Goal: Find specific page/section: Find specific page/section

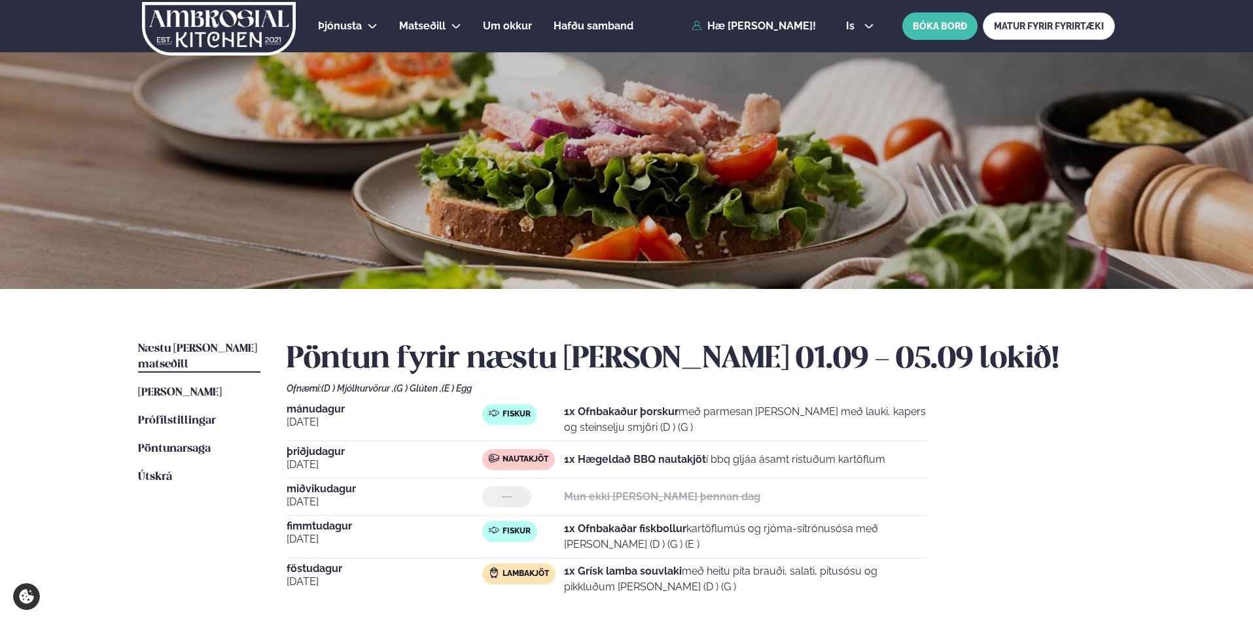
scroll to position [196, 0]
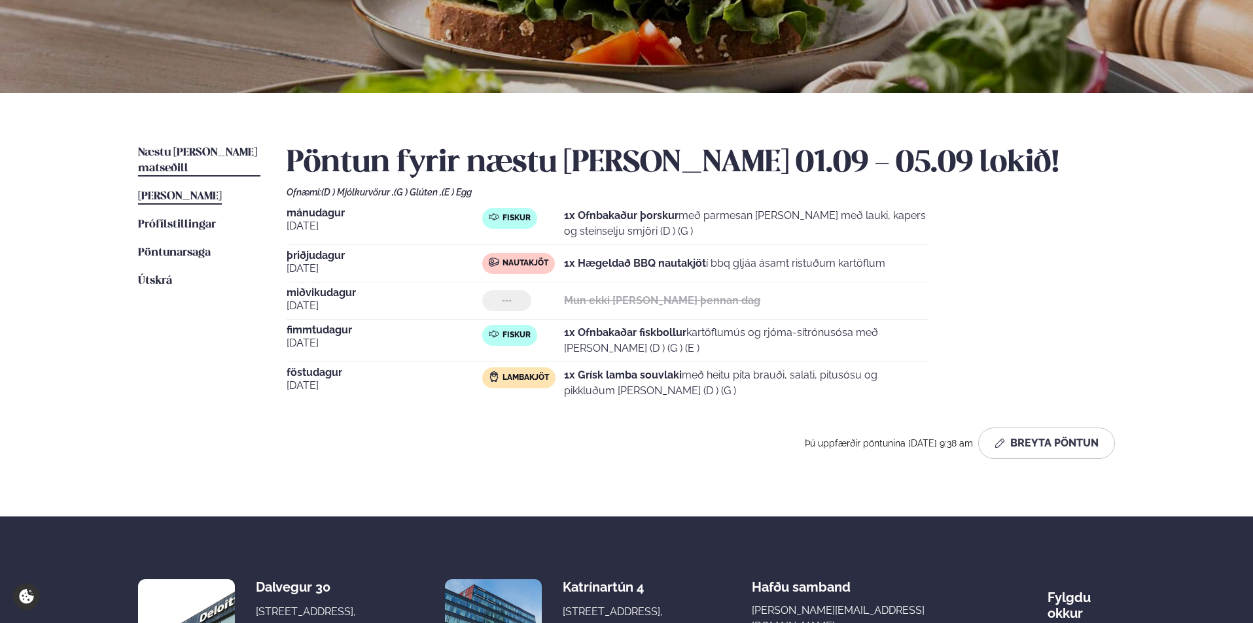
click at [178, 191] on span "[PERSON_NAME]" at bounding box center [180, 196] width 84 height 11
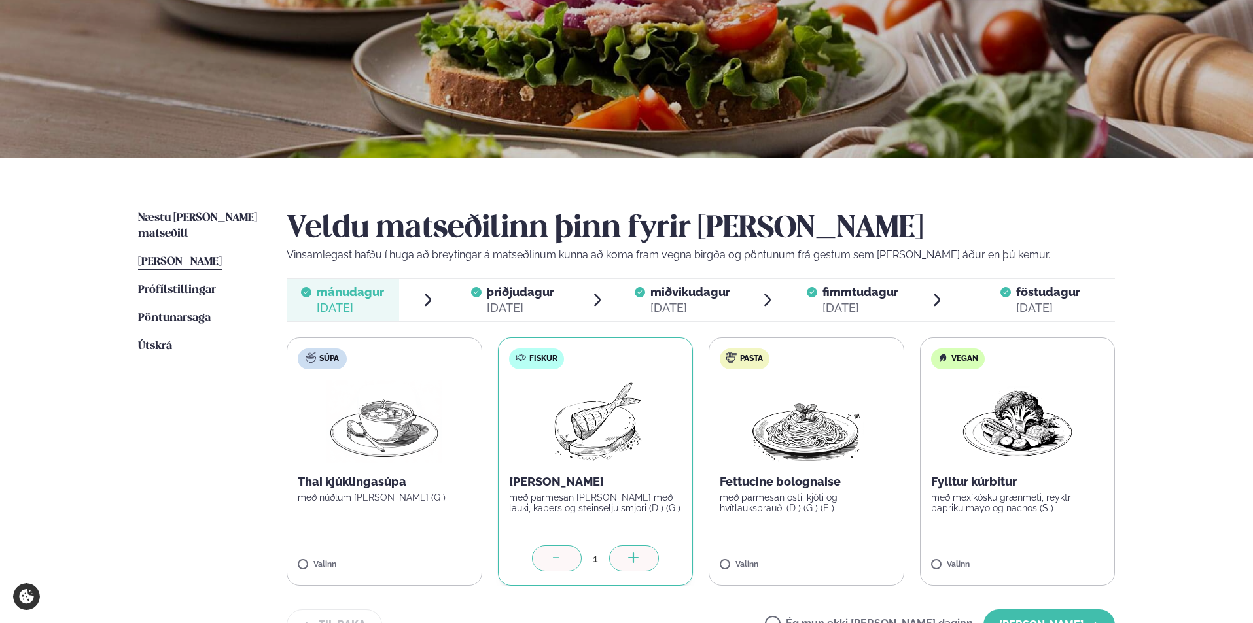
scroll to position [262, 0]
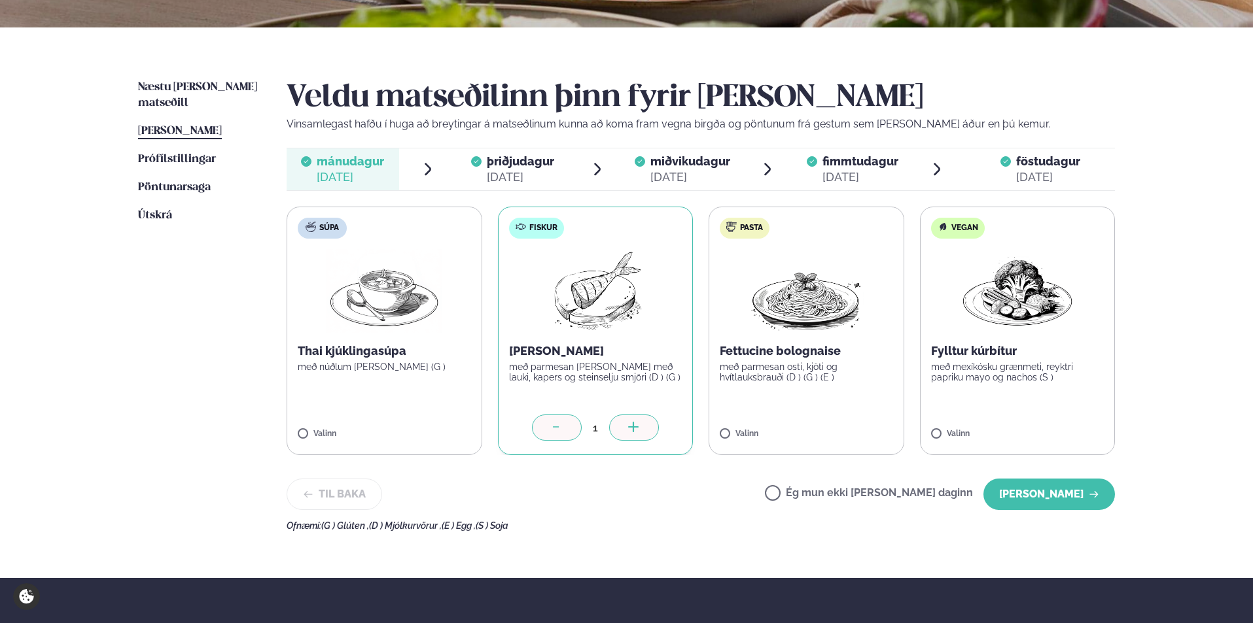
click at [211, 126] on span "[PERSON_NAME]" at bounding box center [180, 131] width 84 height 11
click at [1032, 162] on span "föstudagur" at bounding box center [1048, 161] width 64 height 14
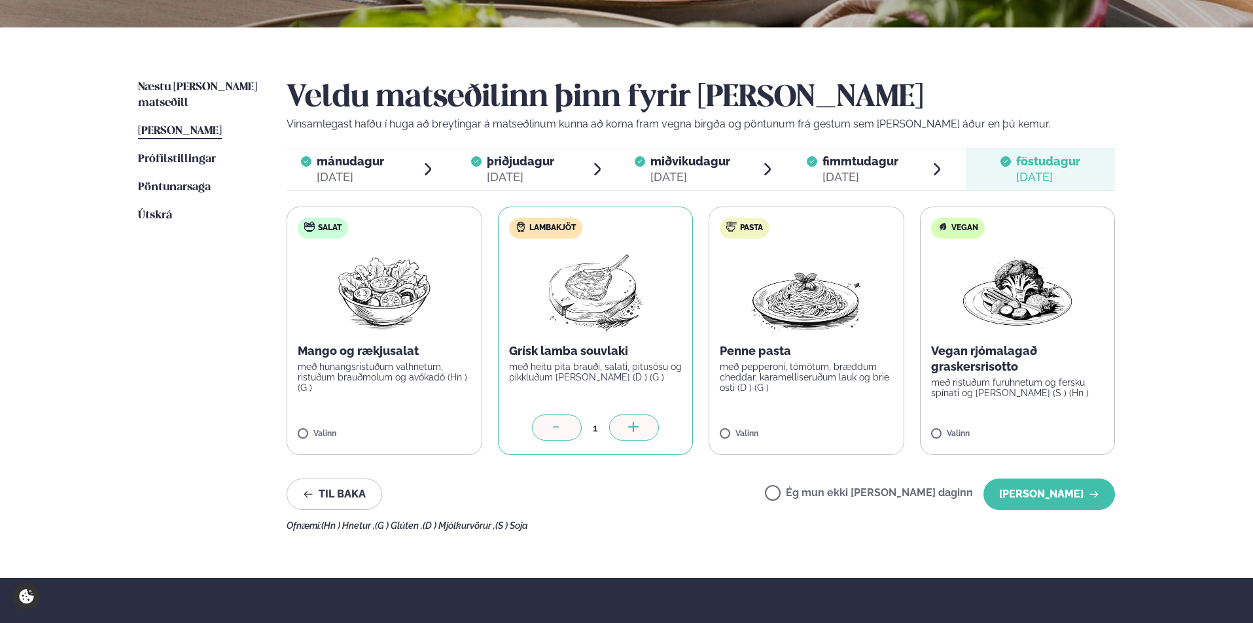
click at [659, 523] on div "Ofnæmi: (Hn ) Hnetur , (G ) Glúten , (D ) Mjólkurvörur , (S ) Soja" at bounding box center [701, 526] width 828 height 10
click at [197, 84] on span "Næstu [PERSON_NAME] matseðill" at bounding box center [197, 95] width 119 height 27
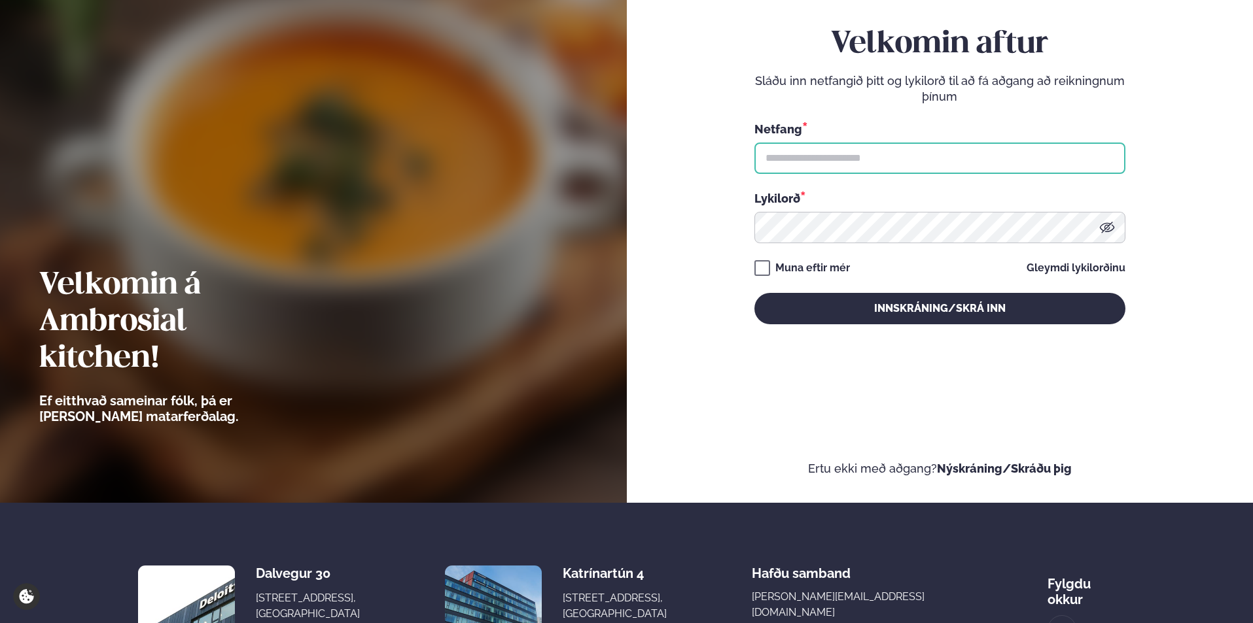
type input "**********"
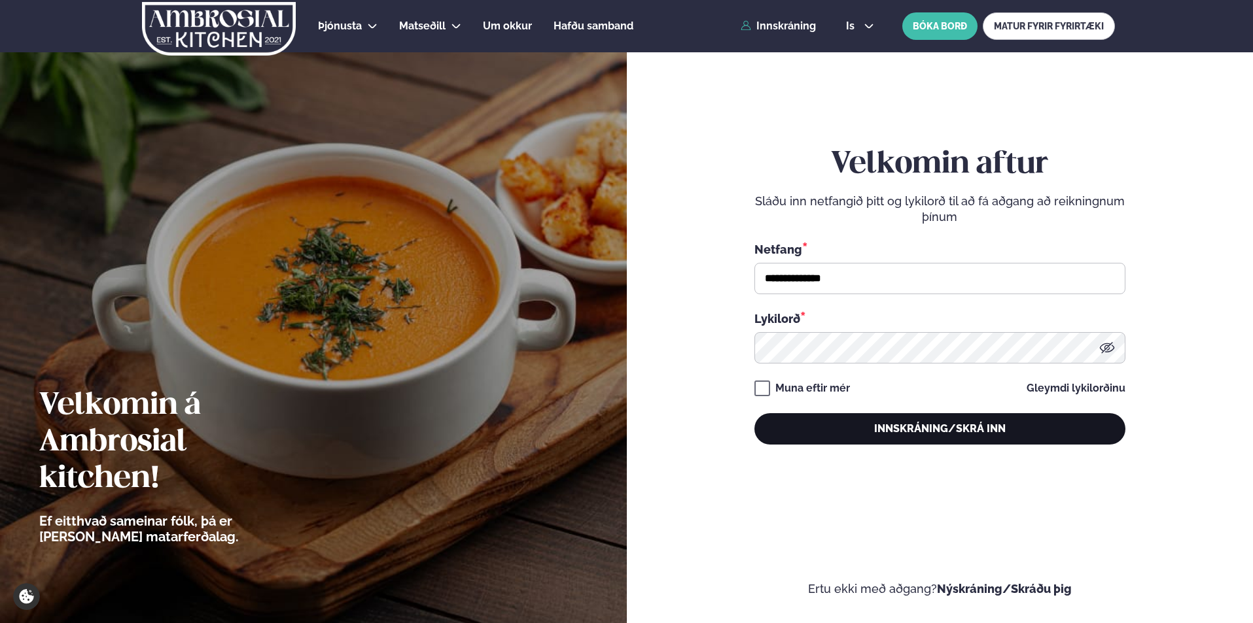
click at [927, 428] on button "Innskráning/Skrá inn" at bounding box center [939, 428] width 371 height 31
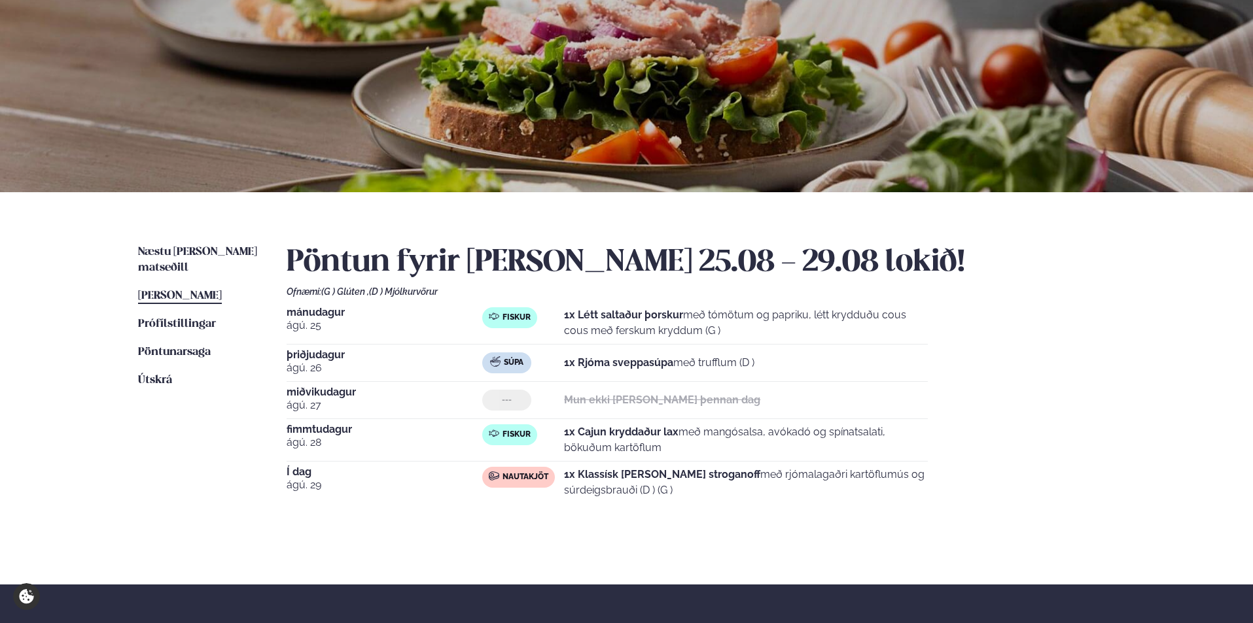
scroll to position [131, 0]
